Goal: Task Accomplishment & Management: Manage account settings

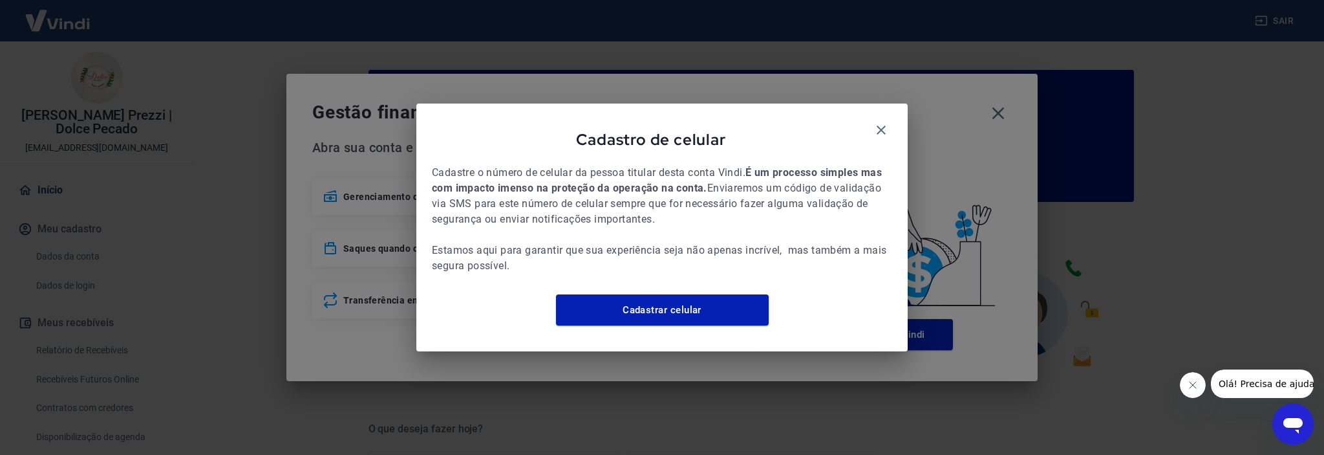
drag, startPoint x: 877, startPoint y: 127, endPoint x: 993, endPoint y: 111, distance: 117.6
click at [878, 127] on icon "button" at bounding box center [882, 130] width 16 height 16
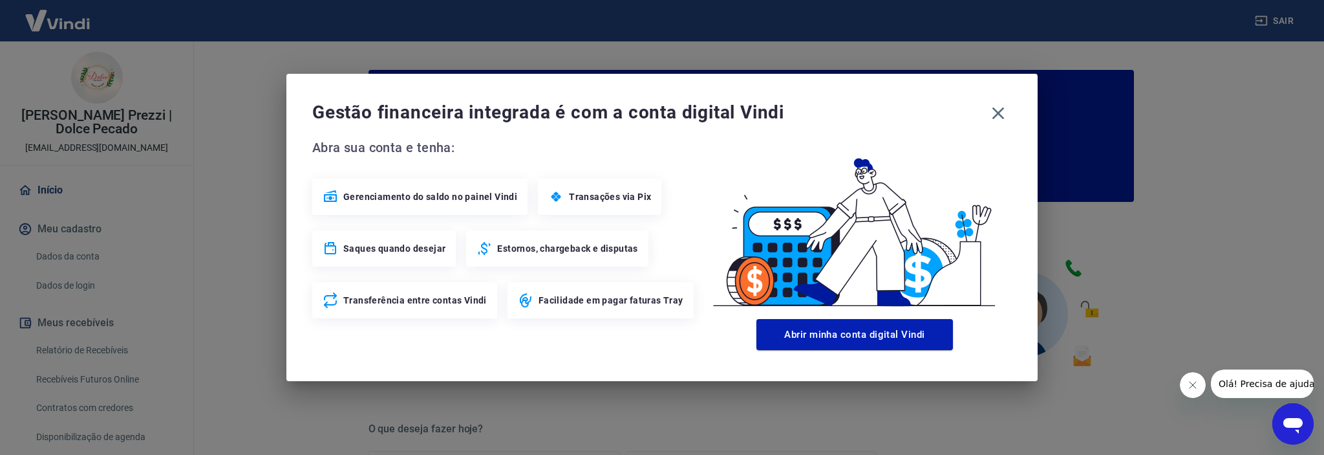
click at [993, 111] on icon "button" at bounding box center [998, 113] width 21 height 21
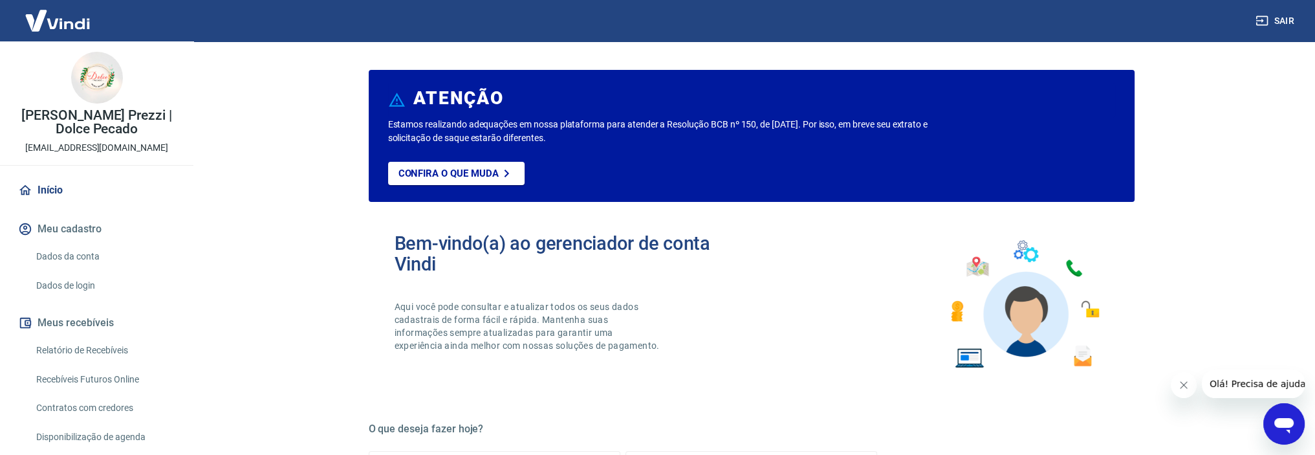
scroll to position [65, 0]
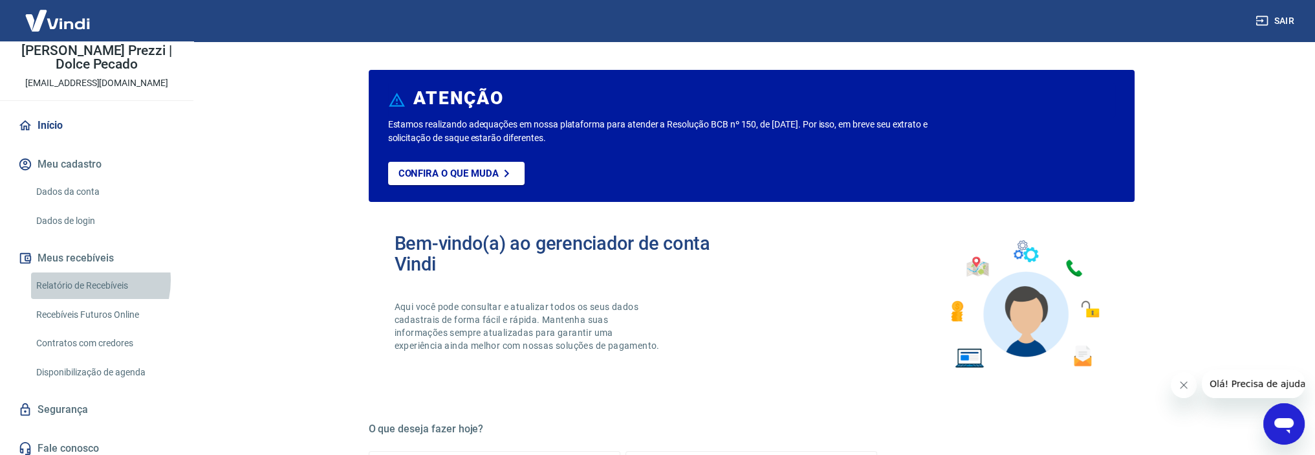
click at [80, 280] on link "Relatório de Recebíveis" at bounding box center [104, 285] width 147 height 27
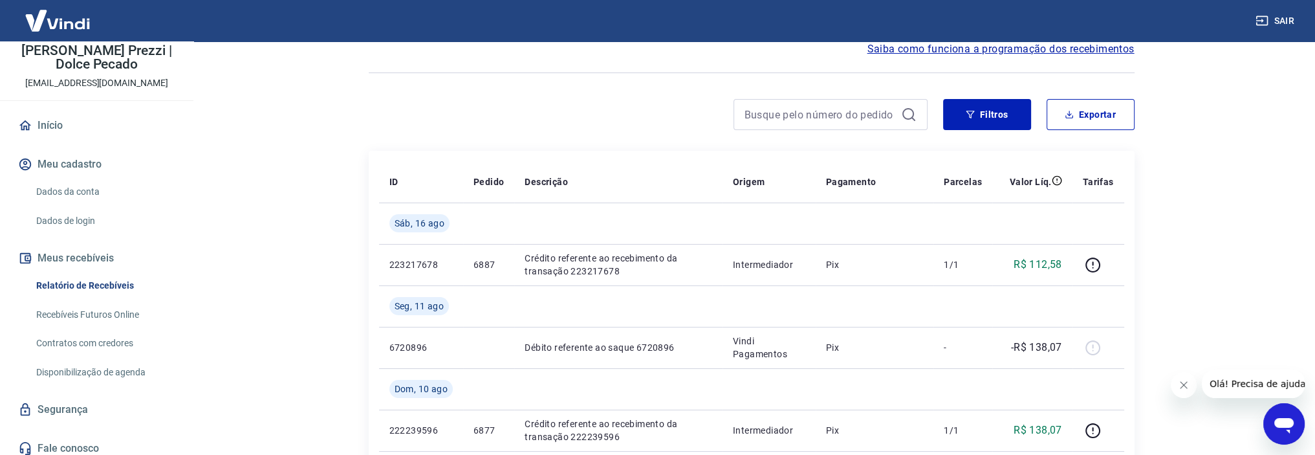
scroll to position [65, 0]
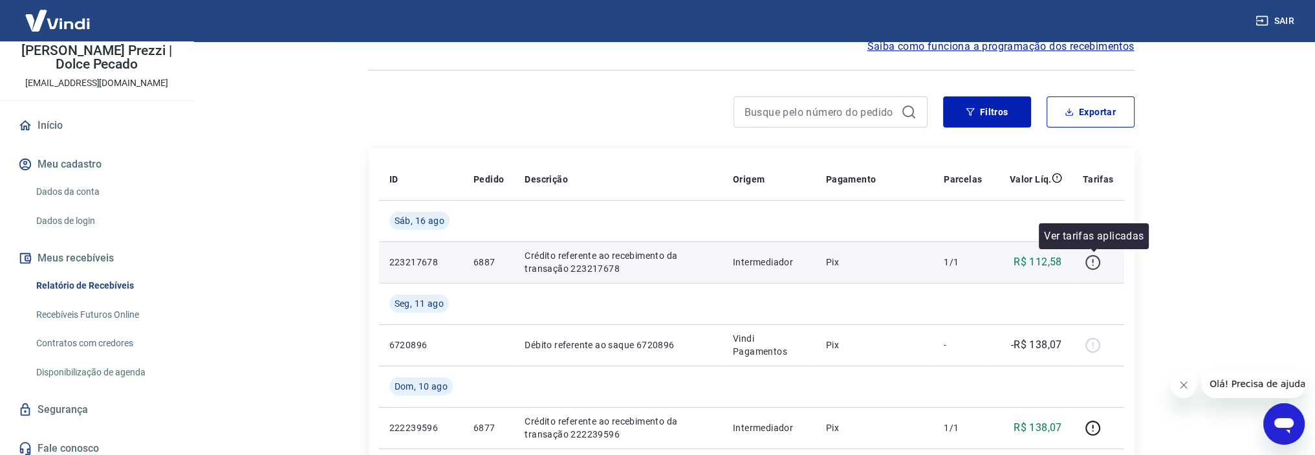
click at [1094, 263] on icon "button" at bounding box center [1093, 262] width 16 height 16
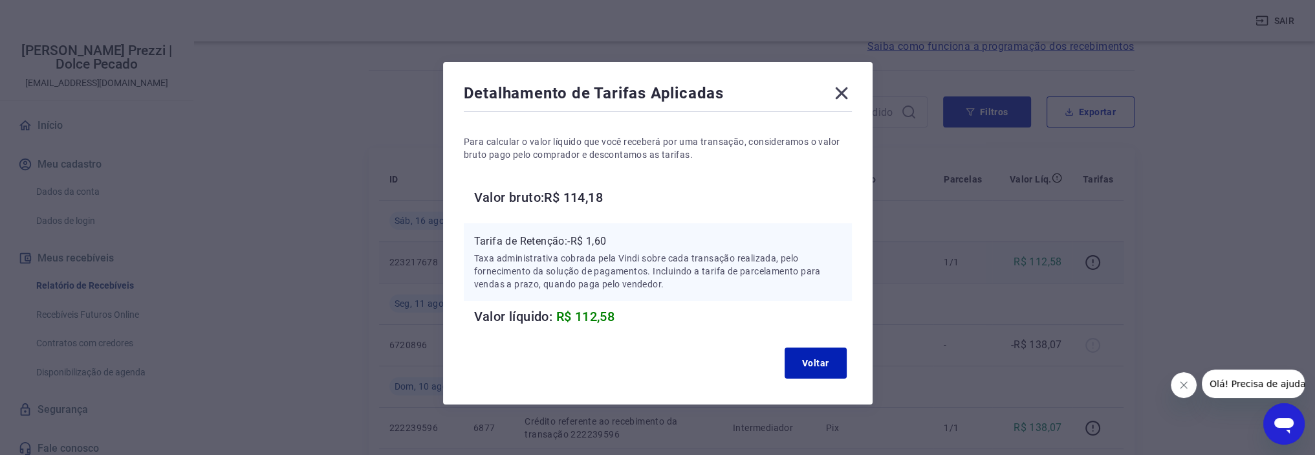
click at [1033, 302] on div "Detalhamento de Tarifas Aplicadas Para calcular o valor líquido que você recebe…" at bounding box center [657, 227] width 1315 height 455
click at [843, 92] on icon at bounding box center [841, 93] width 12 height 12
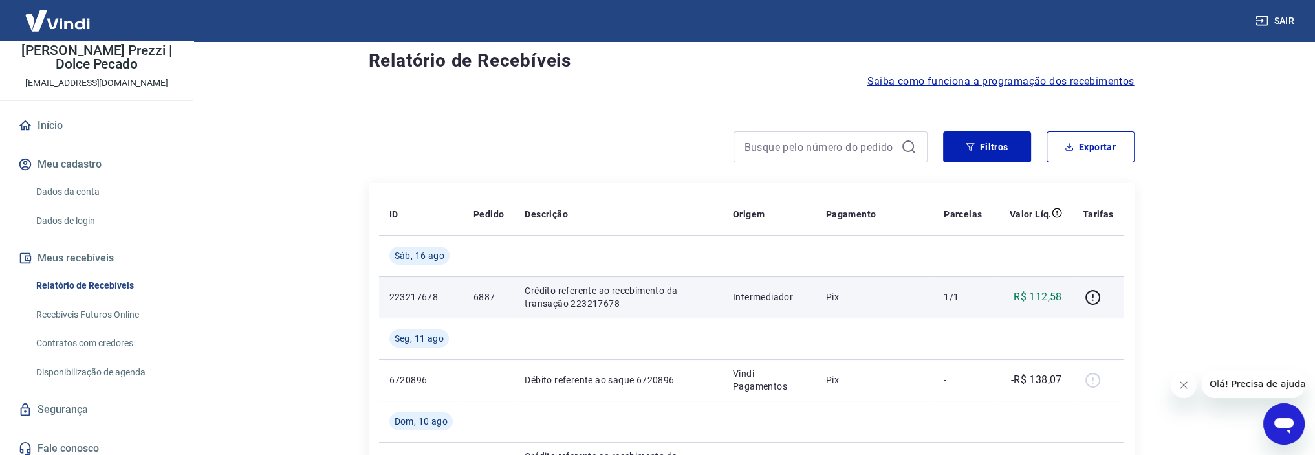
scroll to position [0, 0]
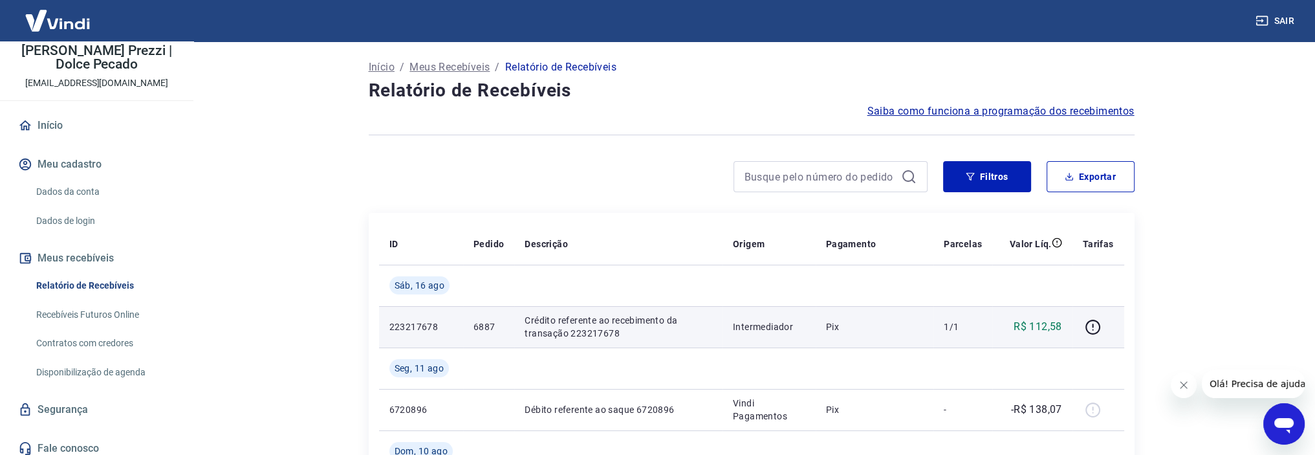
drag, startPoint x: 1001, startPoint y: 138, endPoint x: 1004, endPoint y: 109, distance: 29.9
click at [1000, 133] on div at bounding box center [752, 135] width 766 height 32
click at [1004, 109] on span "Saiba como funciona a programação dos recebimentos" at bounding box center [1000, 111] width 267 height 16
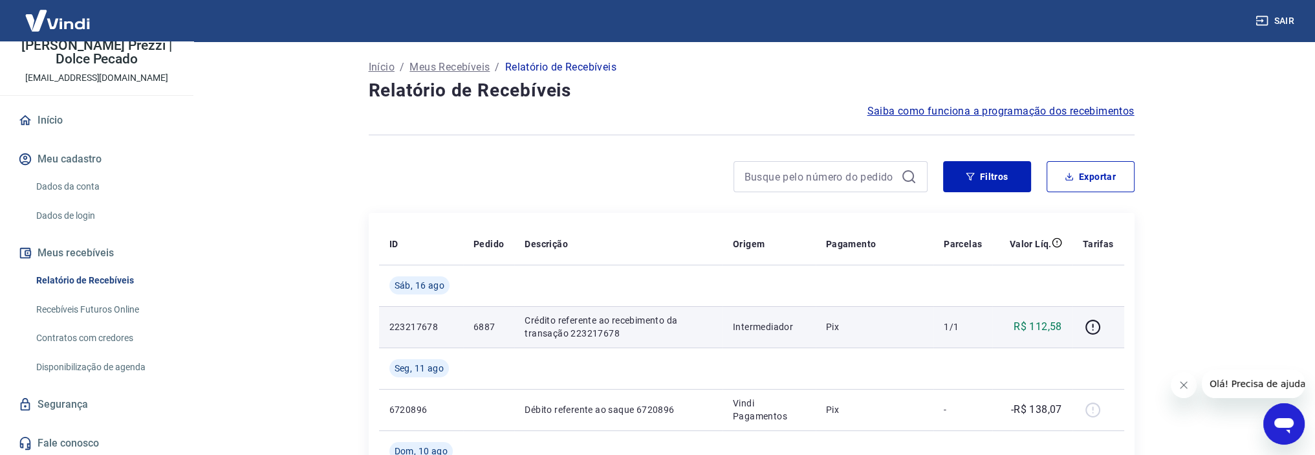
scroll to position [72, 0]
click at [87, 185] on link "Dados da conta" at bounding box center [104, 184] width 147 height 27
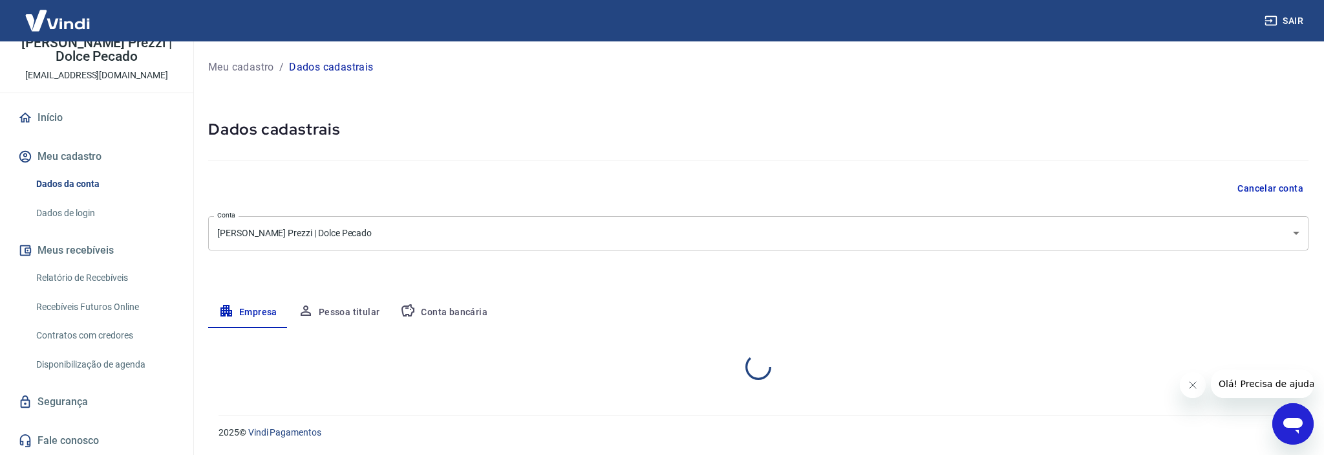
select select "RS"
click at [83, 196] on link "Dados da conta" at bounding box center [104, 184] width 147 height 27
click at [88, 132] on div "Início Meu cadastro Dados da conta Dados de login Meus recebíveis Relatório de …" at bounding box center [96, 278] width 193 height 351
click at [88, 126] on link "Início" at bounding box center [97, 117] width 162 height 28
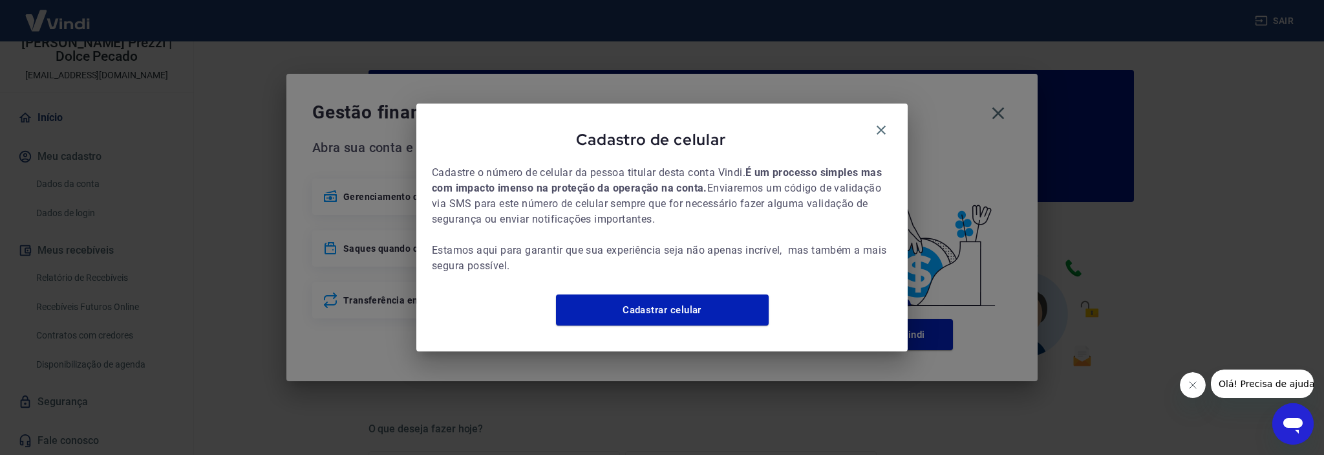
drag, startPoint x: 872, startPoint y: 118, endPoint x: 961, endPoint y: 127, distance: 89.1
click at [874, 119] on button "button" at bounding box center [881, 130] width 22 height 22
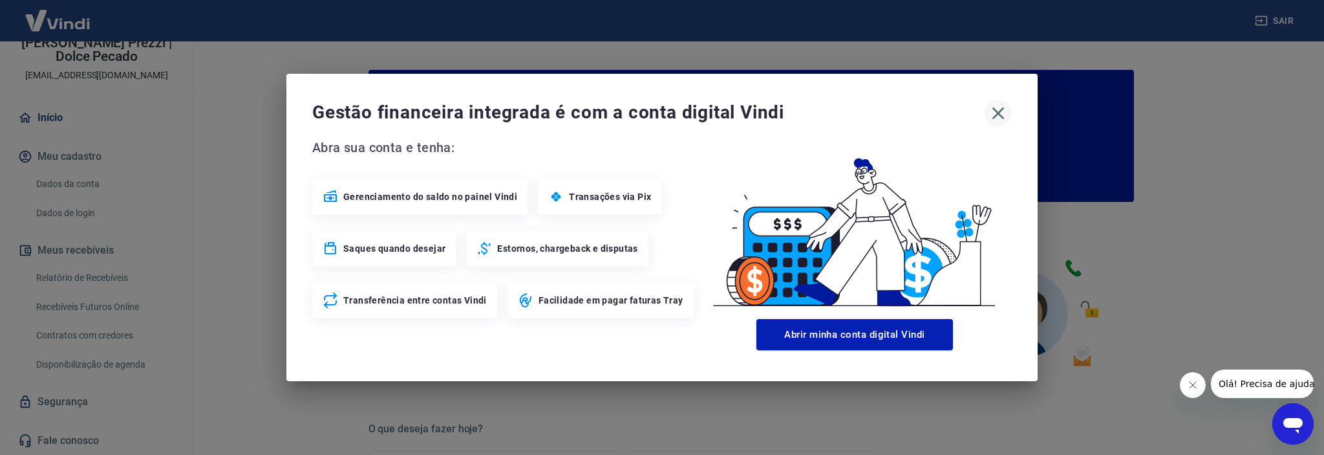
click at [999, 111] on icon "button" at bounding box center [998, 113] width 21 height 21
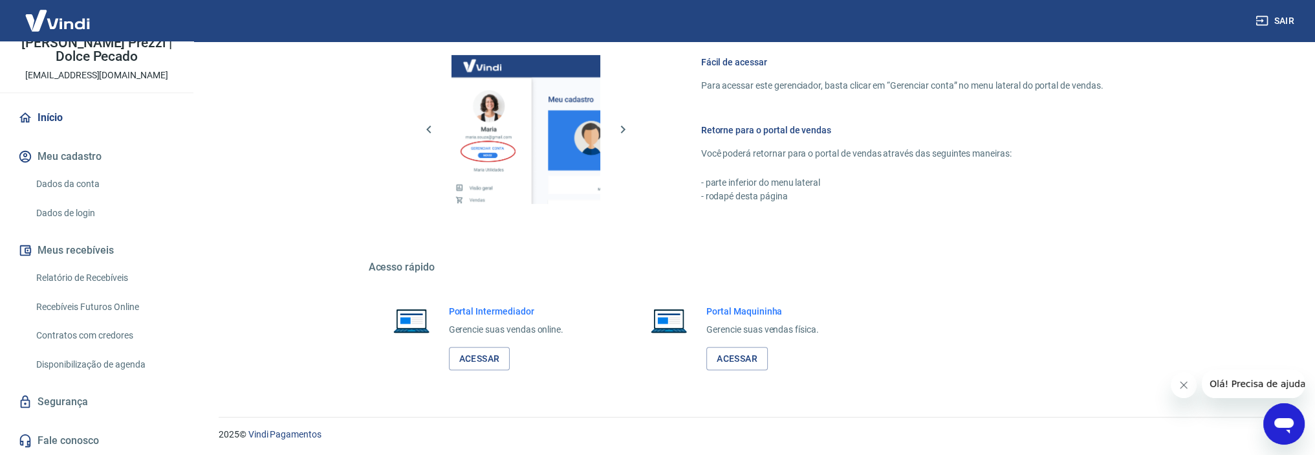
scroll to position [687, 0]
click at [91, 335] on link "Contratos com credores" at bounding box center [104, 335] width 147 height 27
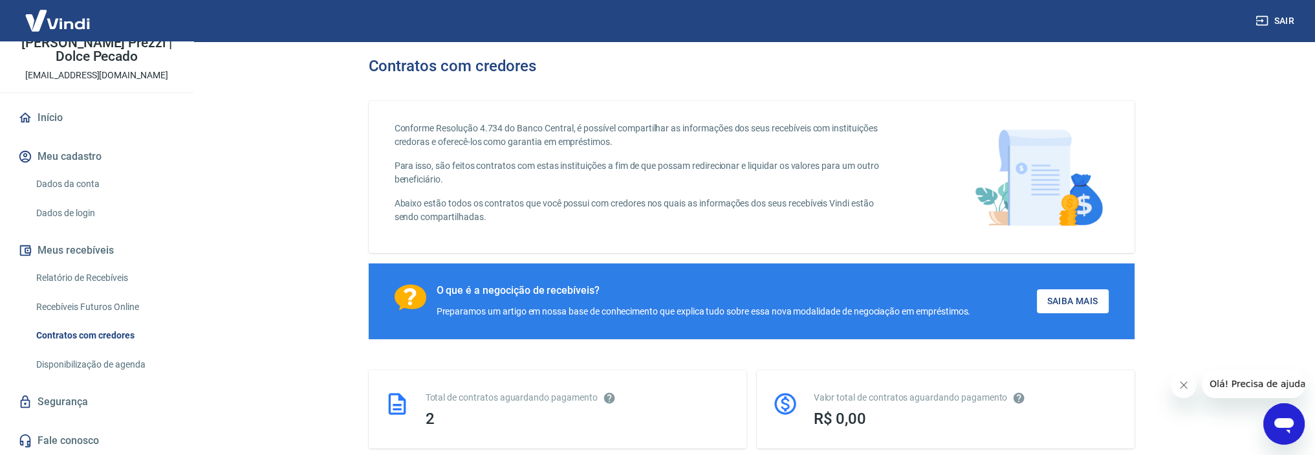
click at [1269, 19] on button "Sair" at bounding box center [1276, 21] width 47 height 24
